Goal: Navigation & Orientation: Find specific page/section

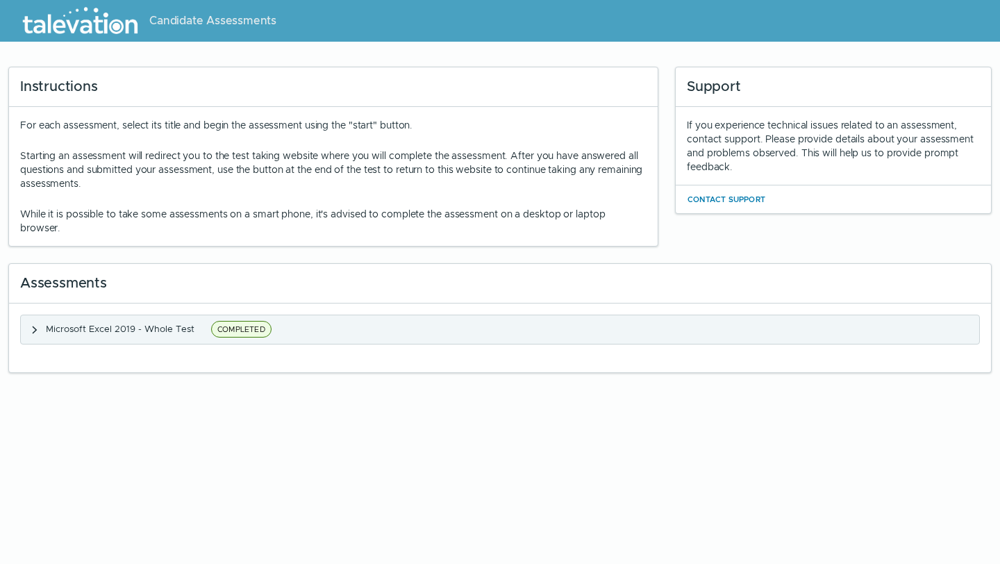
click at [242, 331] on span "COMPLETED" at bounding box center [241, 329] width 60 height 17
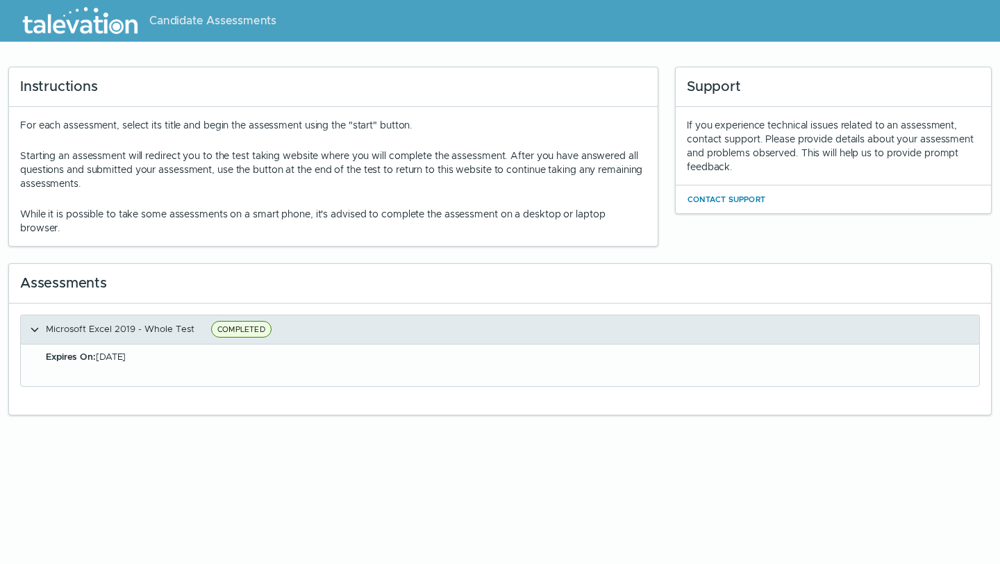
click at [237, 321] on span "COMPLETED" at bounding box center [241, 329] width 60 height 17
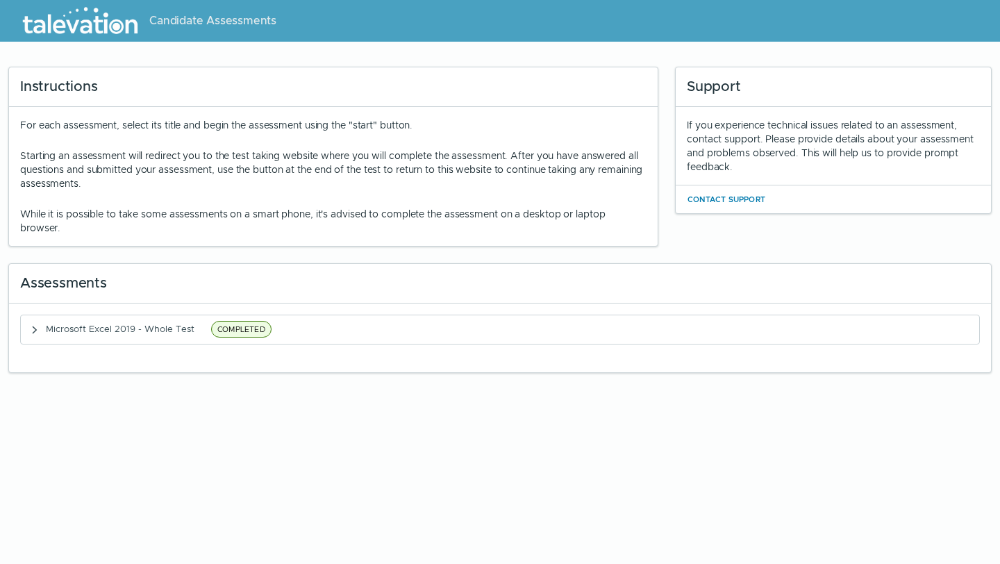
click at [87, 30] on img at bounding box center [80, 20] width 127 height 35
click at [200, 28] on span "Candidate Assessments" at bounding box center [212, 20] width 127 height 17
